Goal: Task Accomplishment & Management: Manage account settings

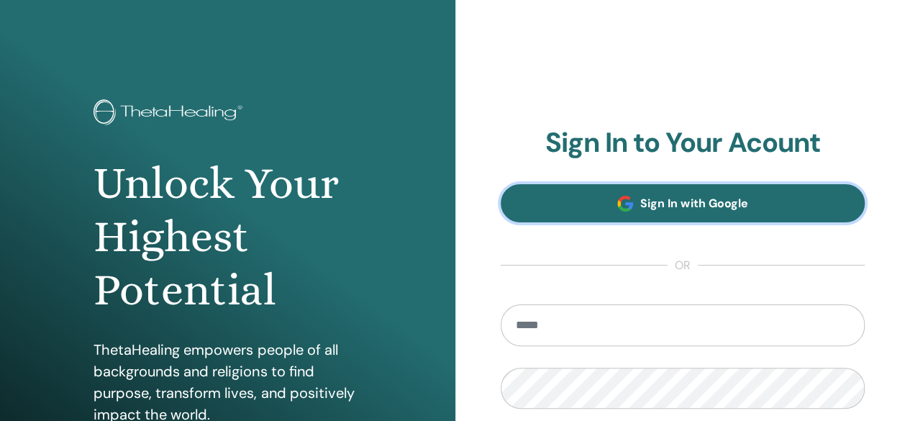
click at [586, 184] on link "Sign In with Google" at bounding box center [683, 203] width 365 height 38
click at [562, 209] on link "Sign In with Google" at bounding box center [683, 203] width 365 height 38
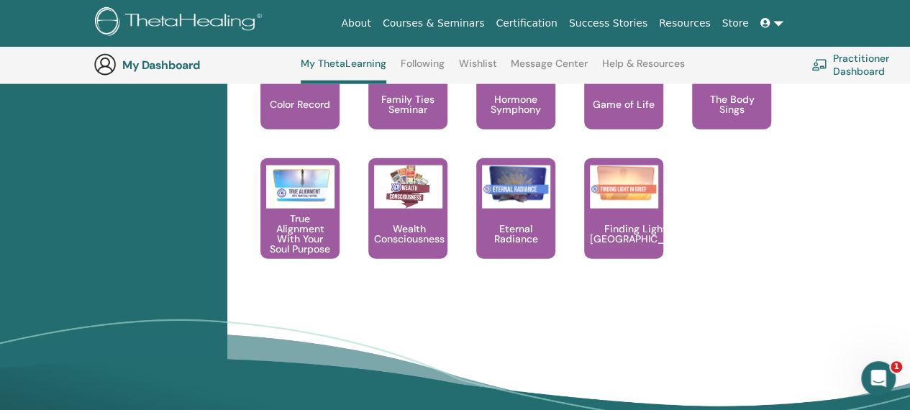
scroll to position [1676, 12]
